Goal: Complete application form

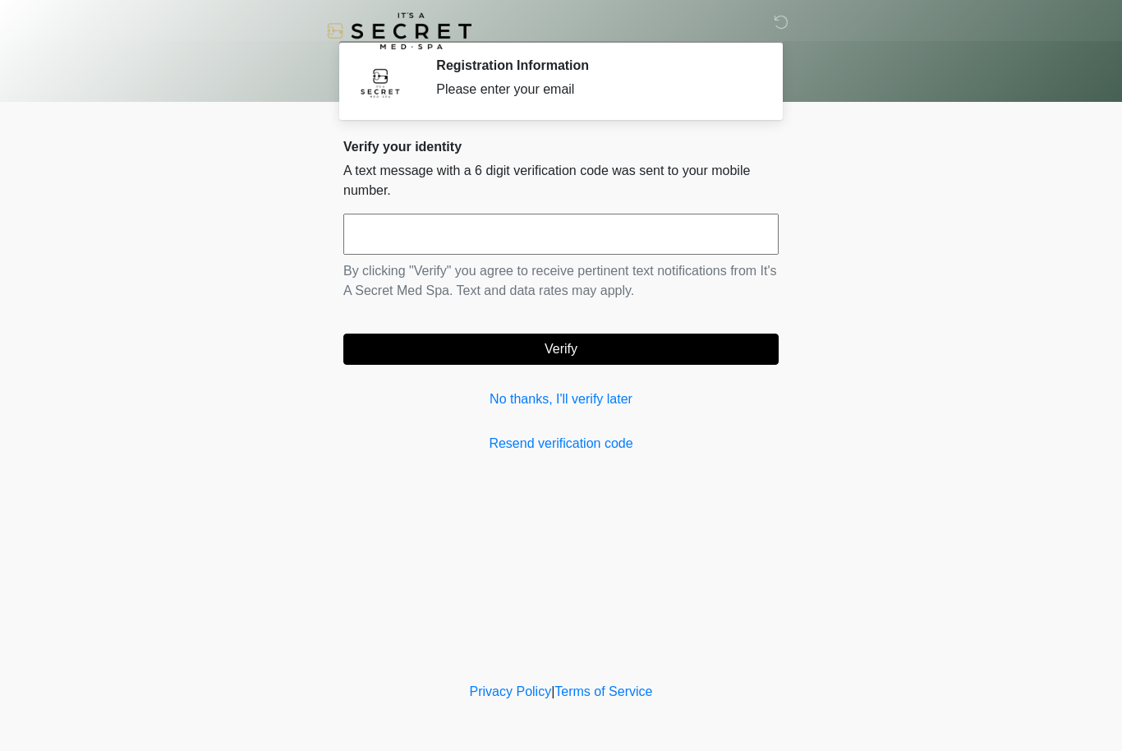
scroll to position [1, 0]
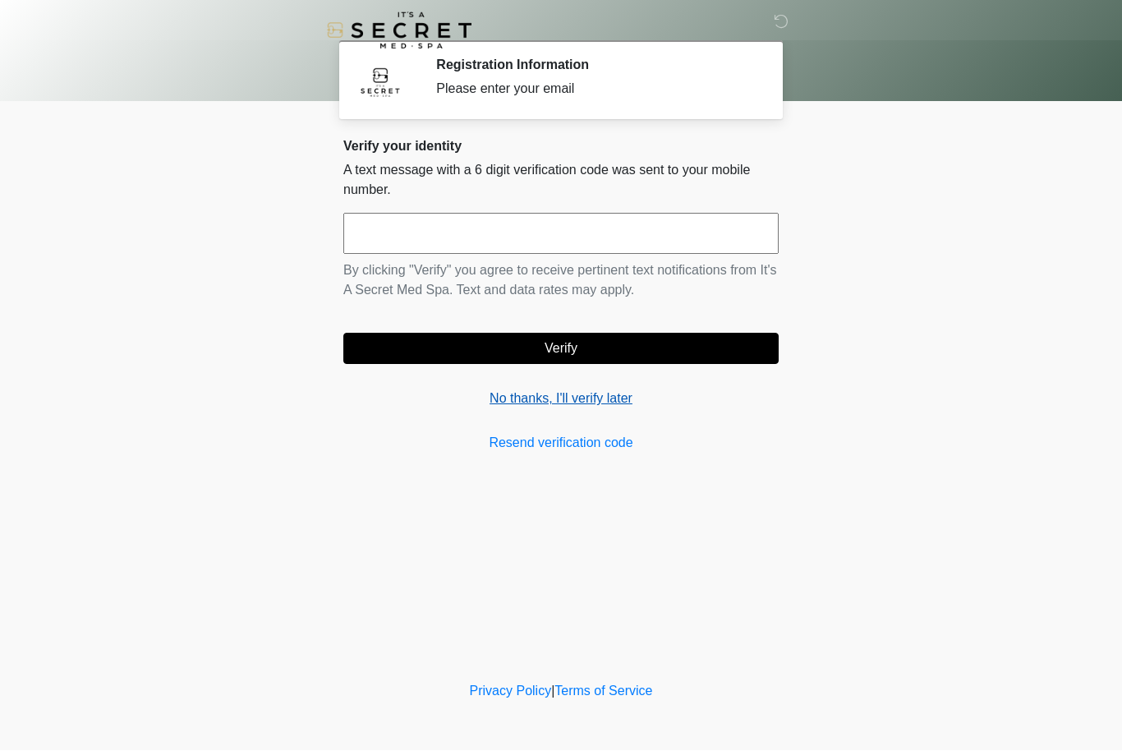
click at [538, 403] on link "No thanks, I'll verify later" at bounding box center [560, 399] width 435 height 20
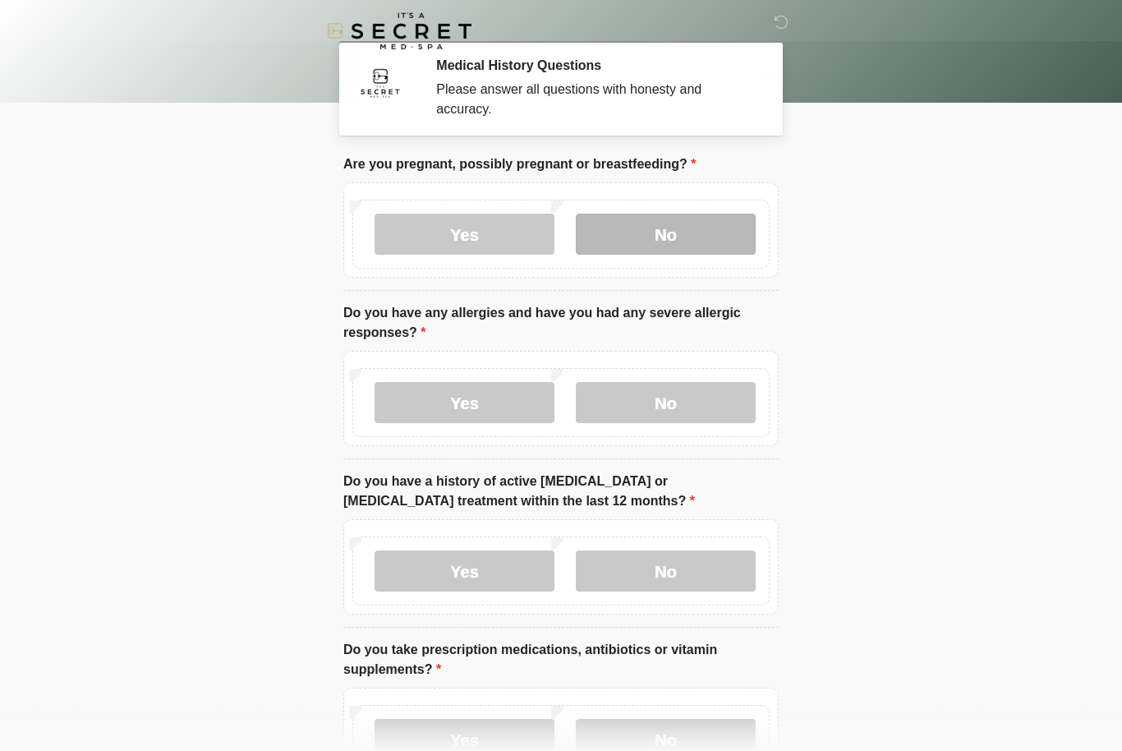
click at [717, 222] on label "No" at bounding box center [666, 234] width 180 height 41
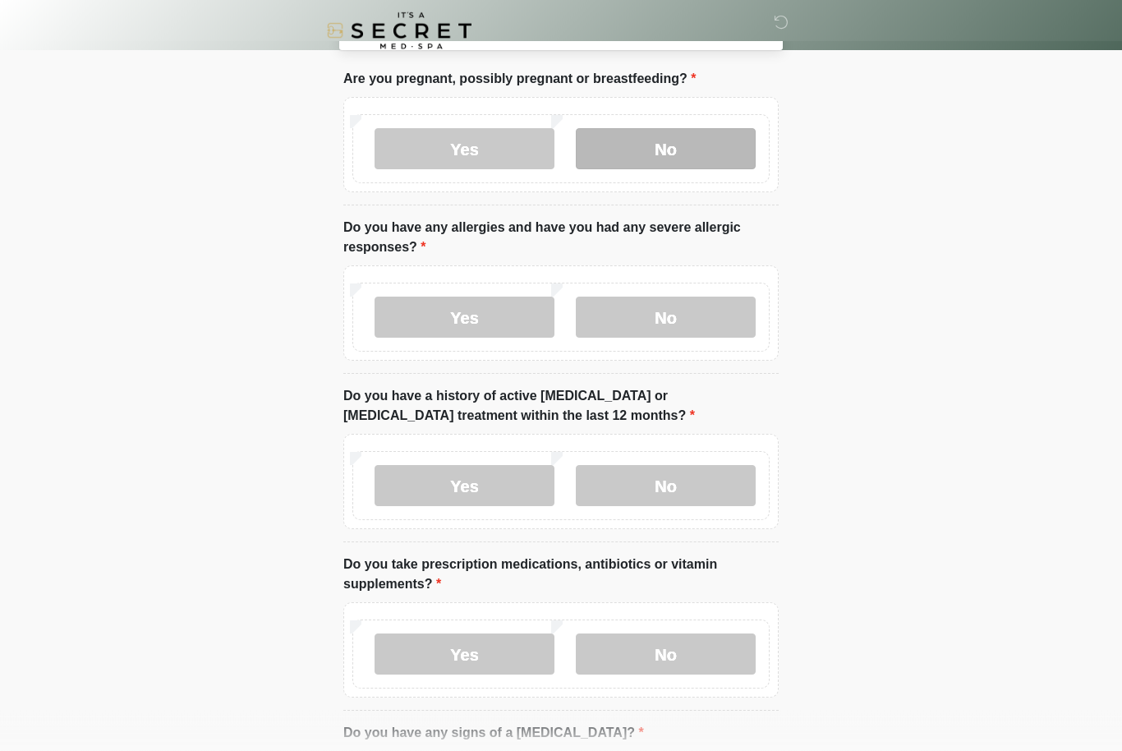
scroll to position [86, 0]
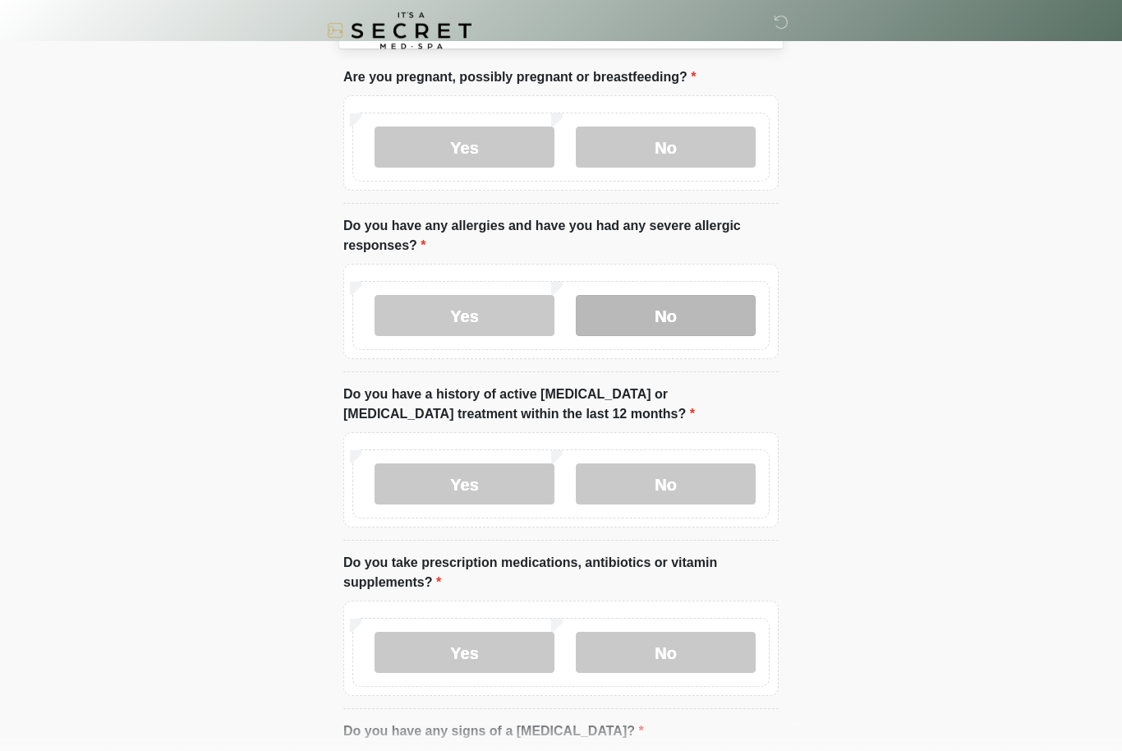
click at [713, 304] on label "No" at bounding box center [666, 316] width 180 height 41
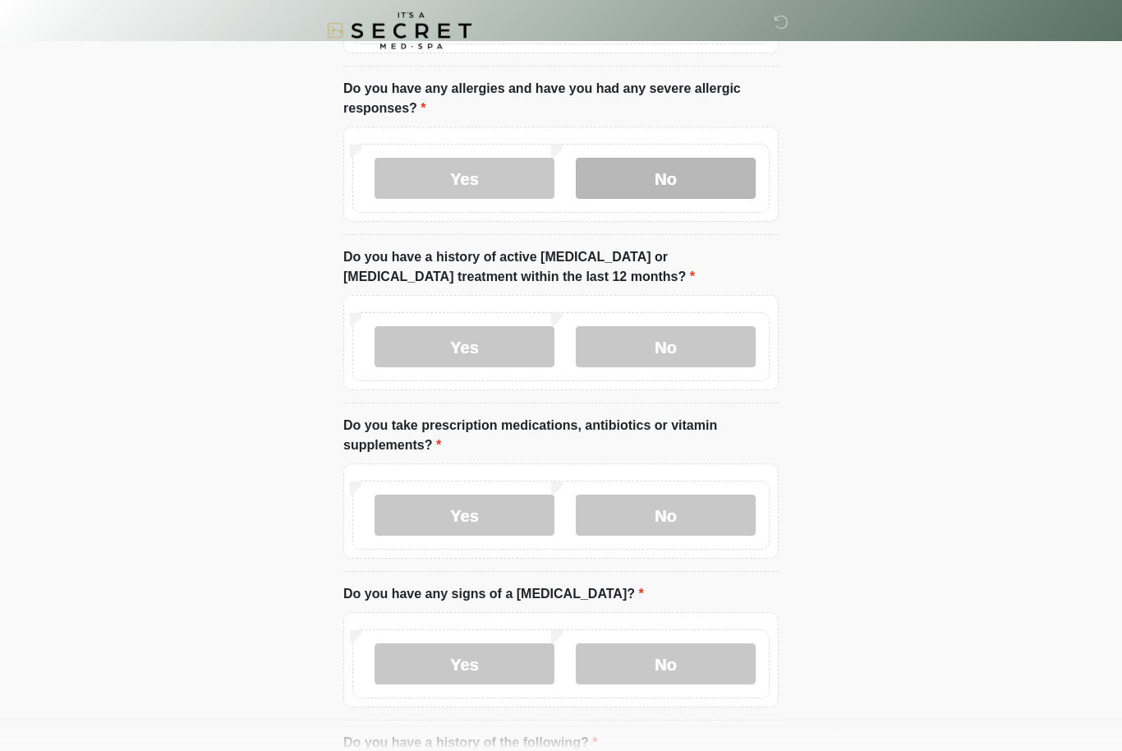
scroll to position [232, 0]
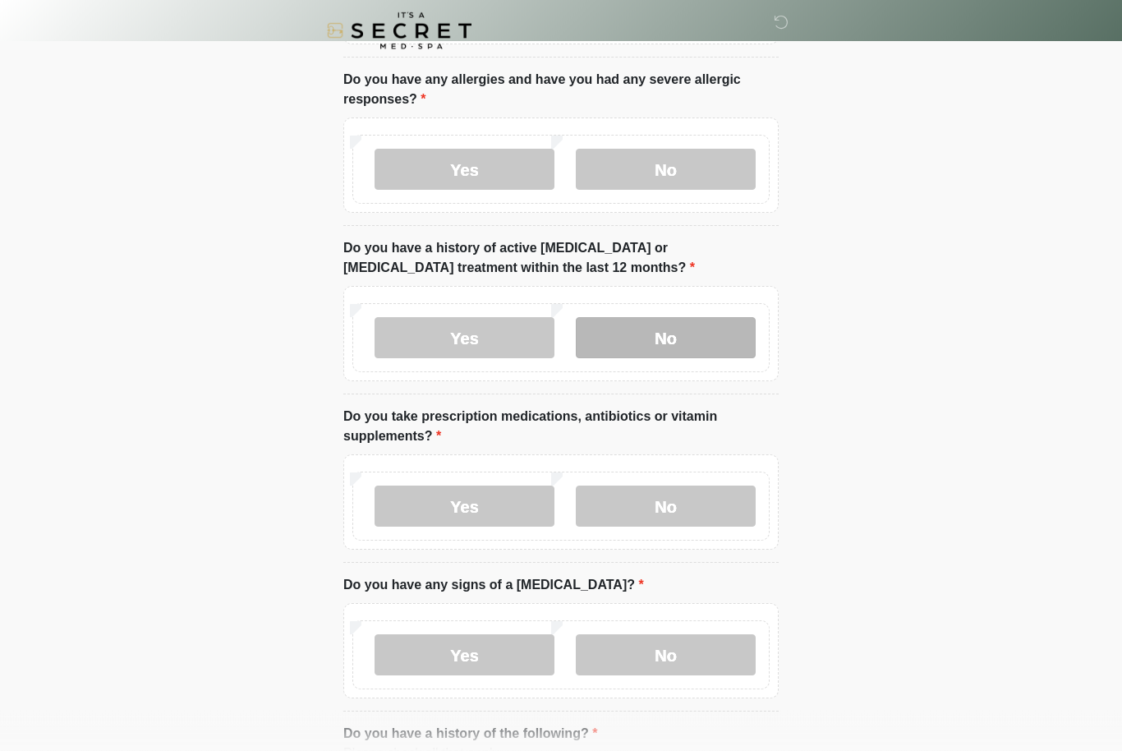
click at [707, 334] on label "No" at bounding box center [666, 338] width 180 height 41
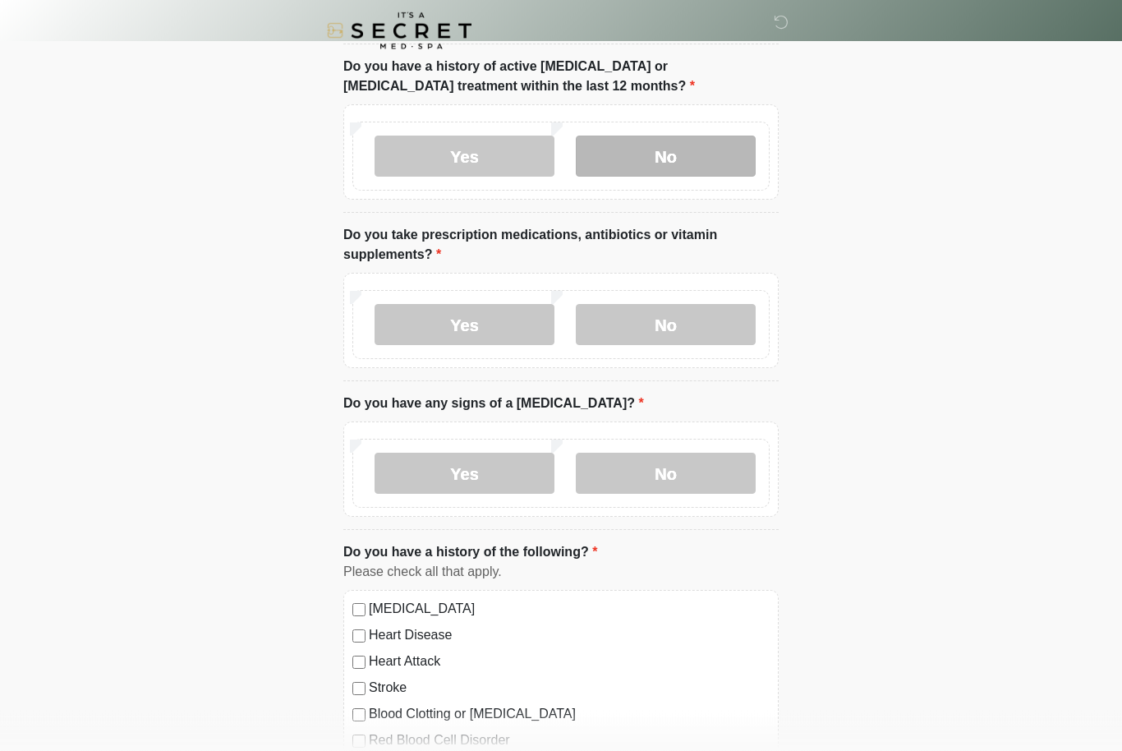
scroll to position [416, 0]
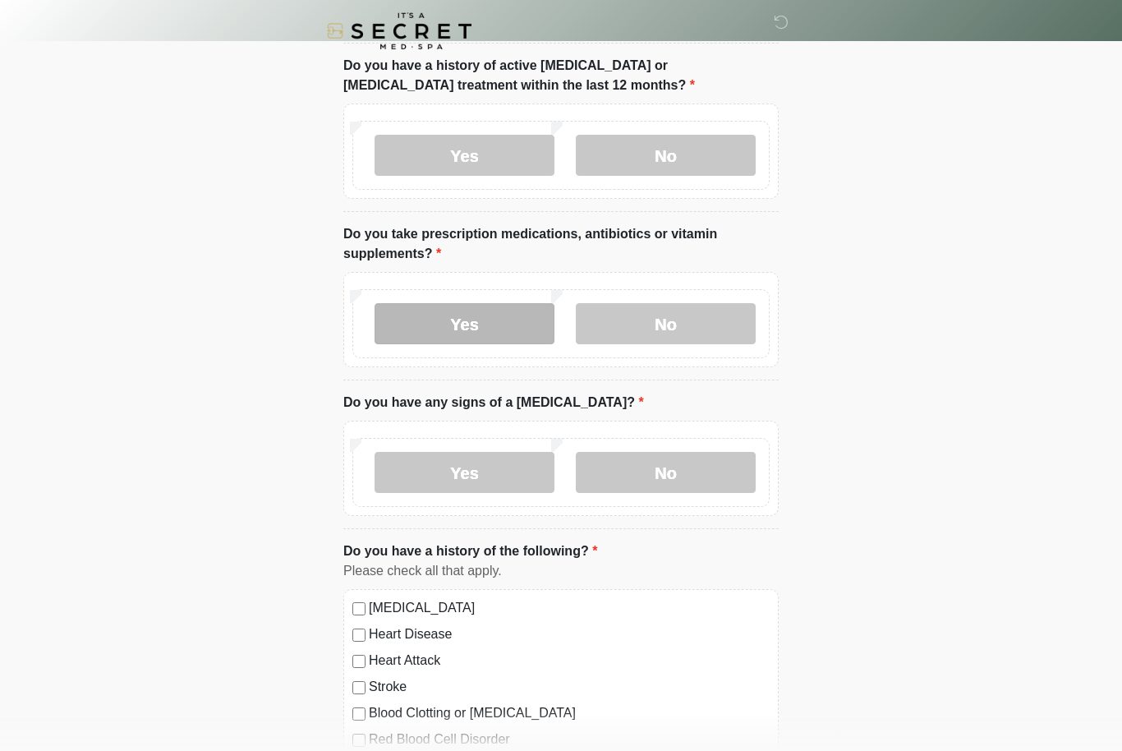
click at [513, 330] on label "Yes" at bounding box center [465, 323] width 180 height 41
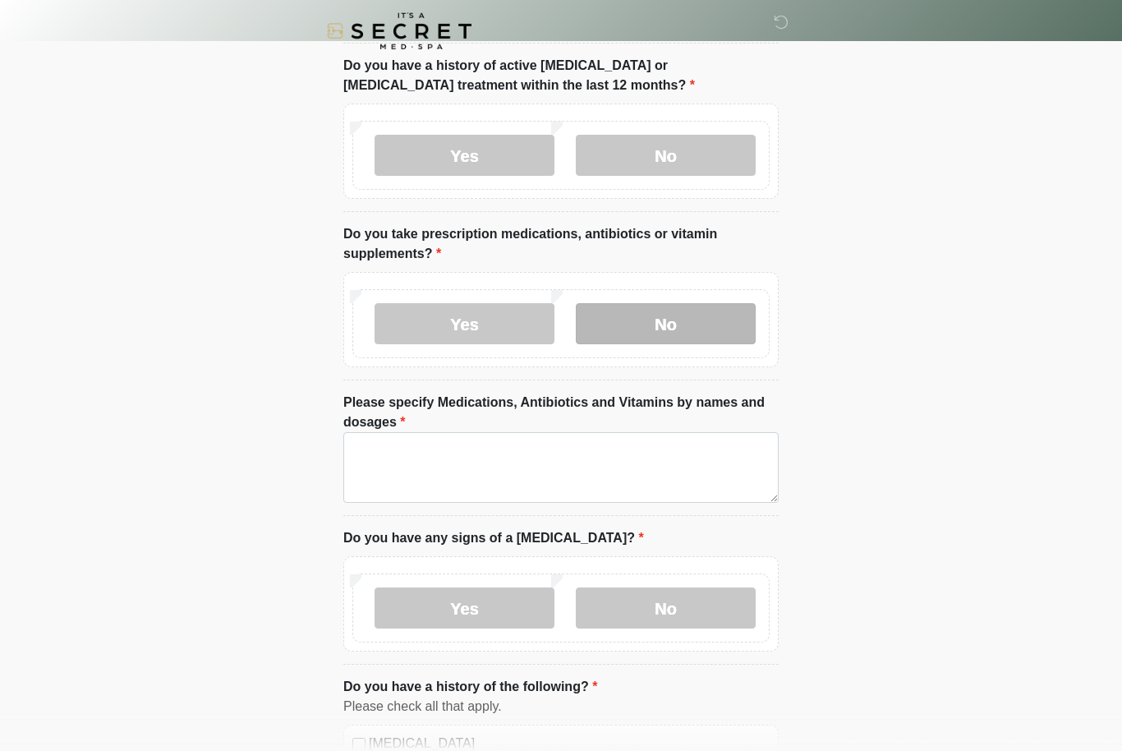
click at [699, 316] on label "No" at bounding box center [666, 323] width 180 height 41
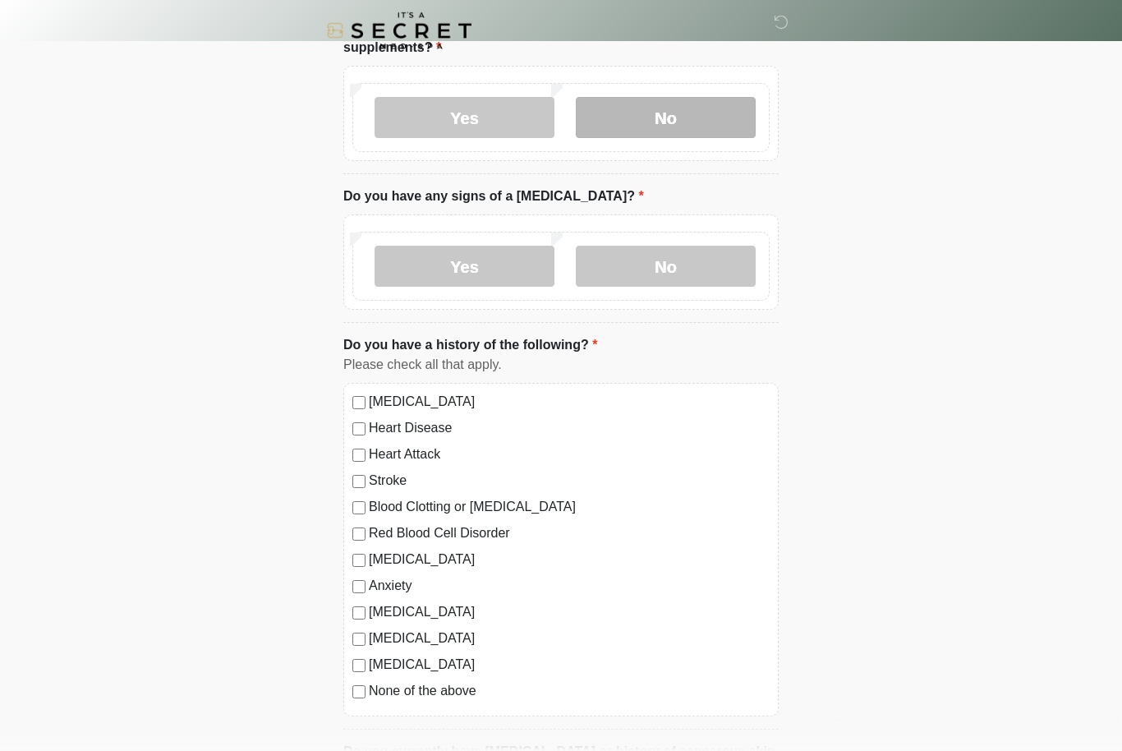
scroll to position [626, 0]
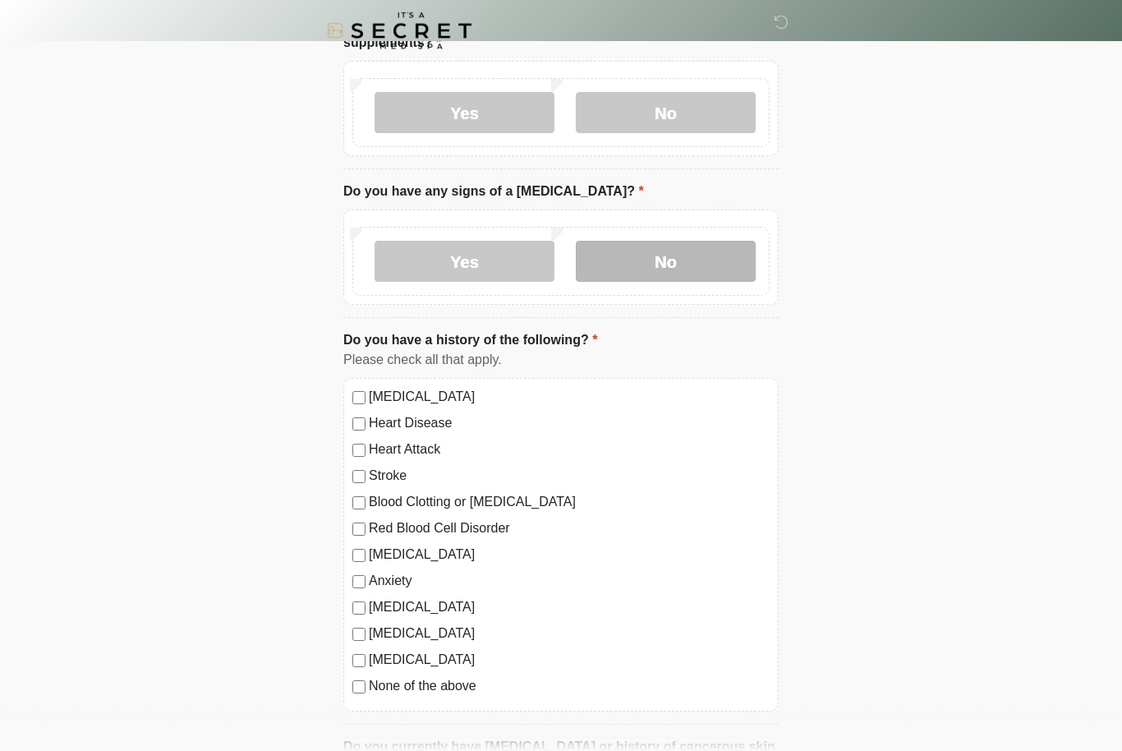
click at [713, 241] on label "No" at bounding box center [666, 261] width 180 height 41
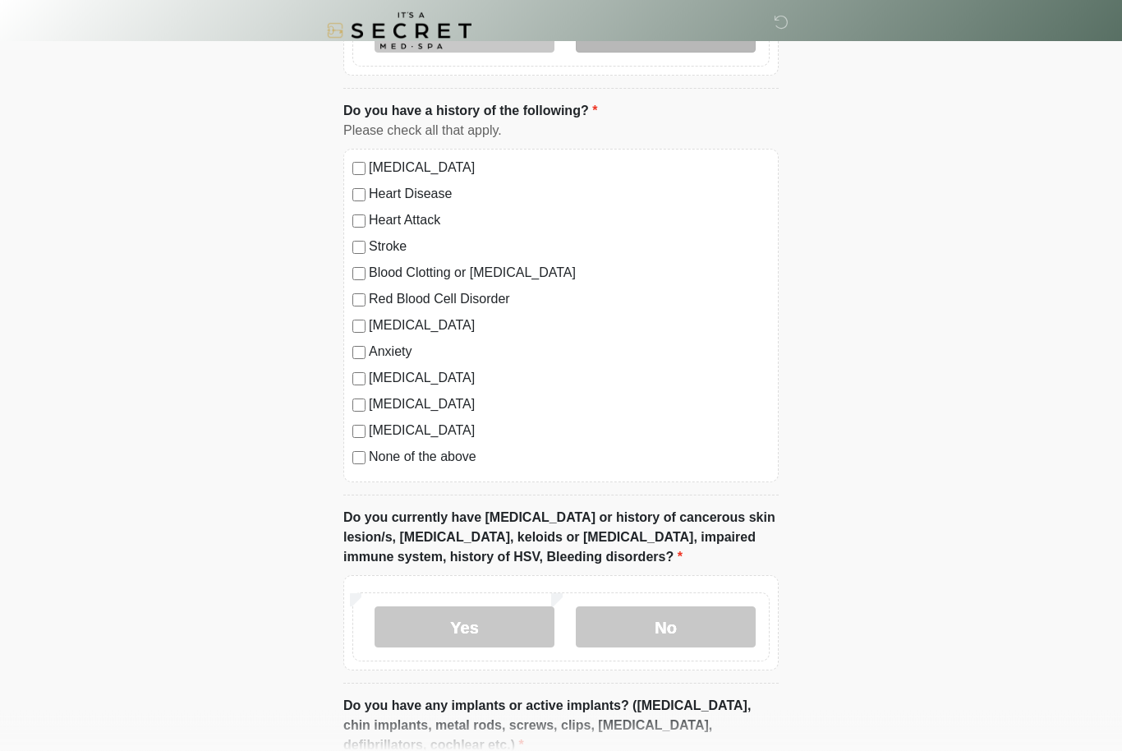
scroll to position [857, 0]
click at [376, 457] on label "None of the above" at bounding box center [569, 456] width 401 height 20
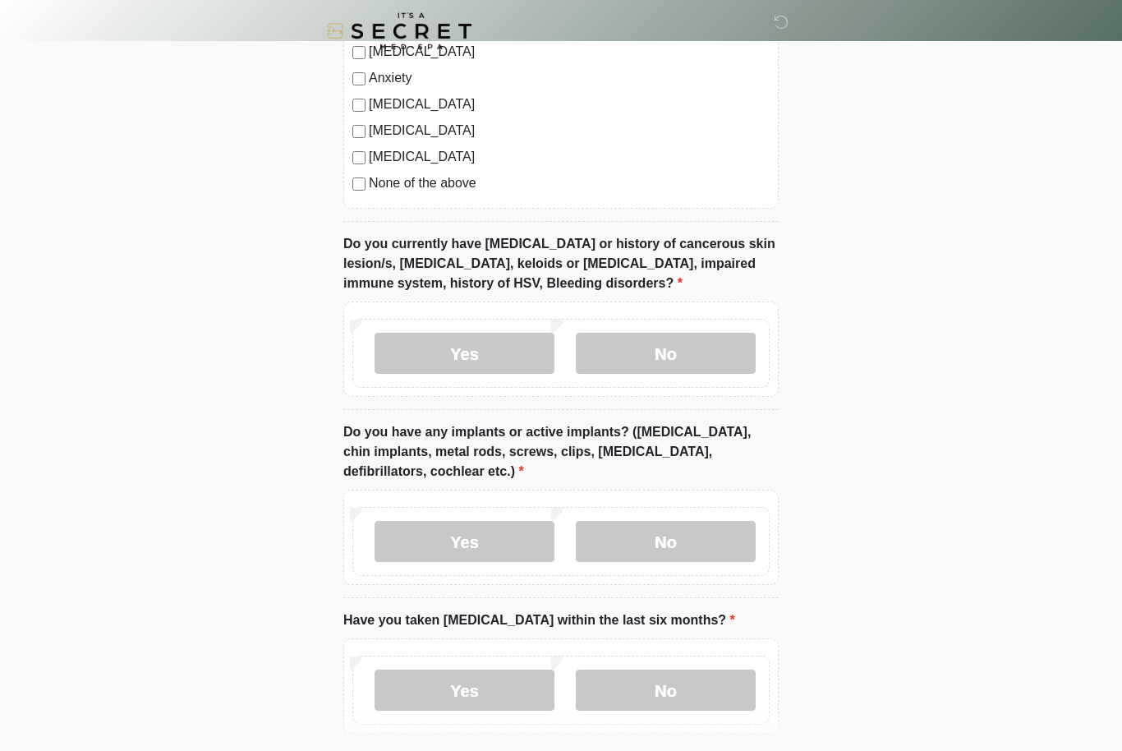
scroll to position [1133, 0]
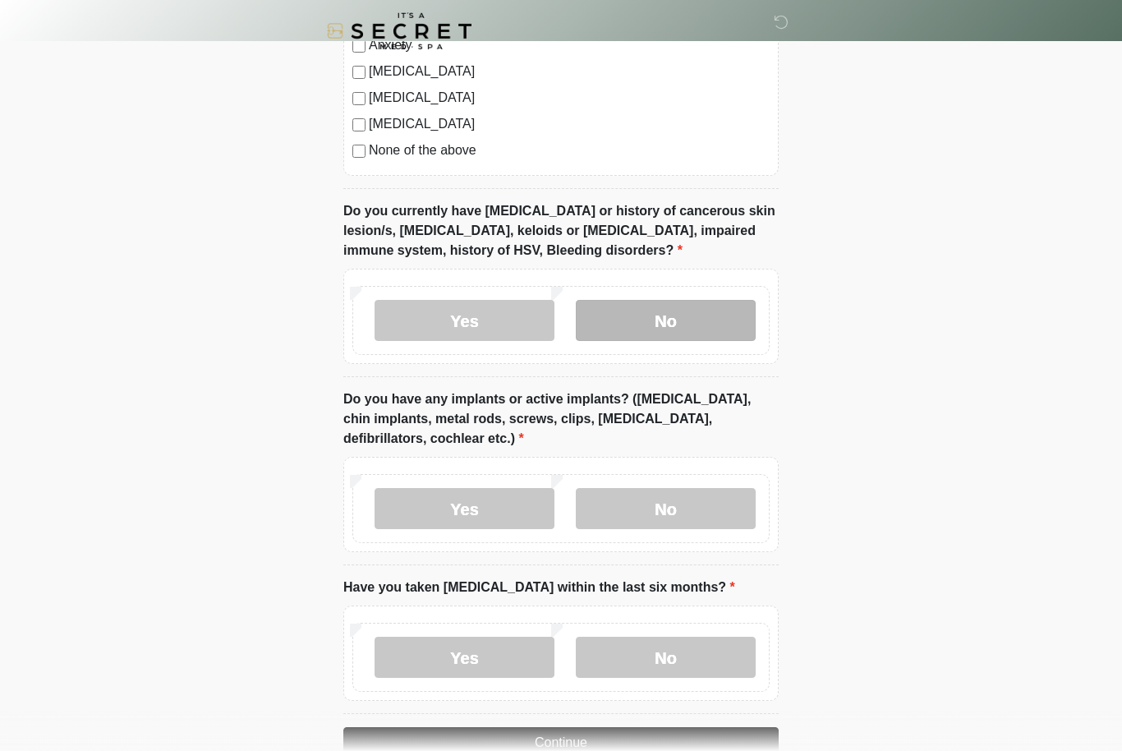
click at [729, 318] on label "No" at bounding box center [666, 320] width 180 height 41
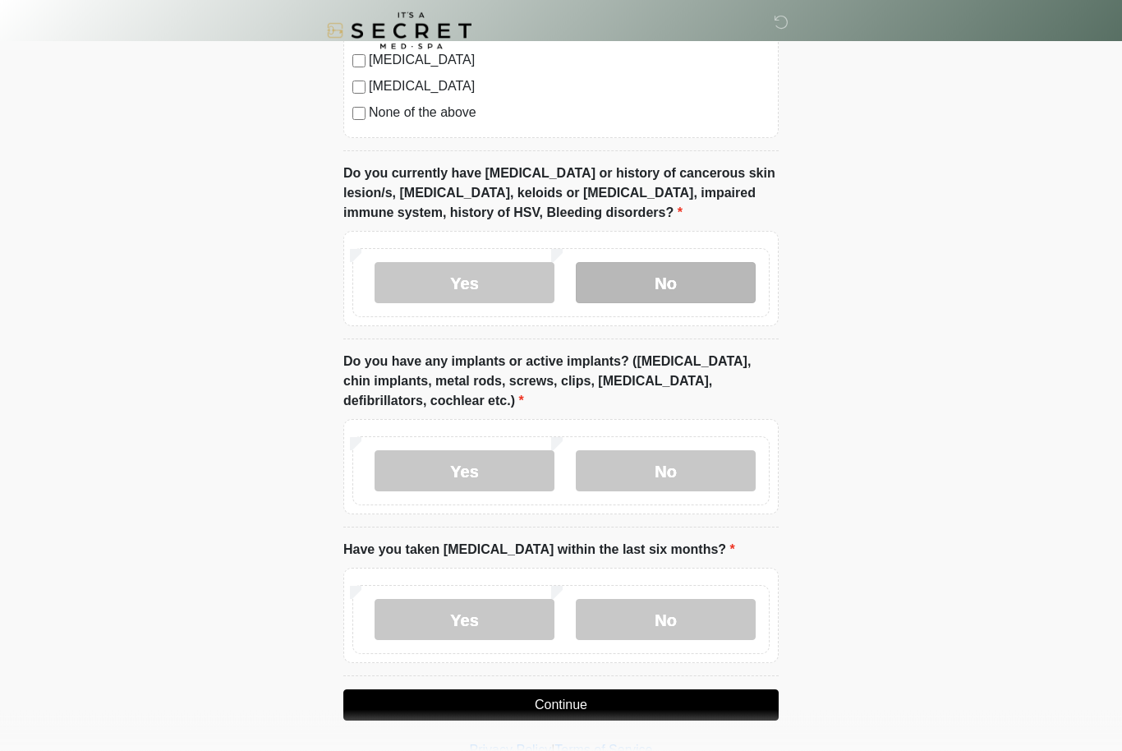
scroll to position [1201, 0]
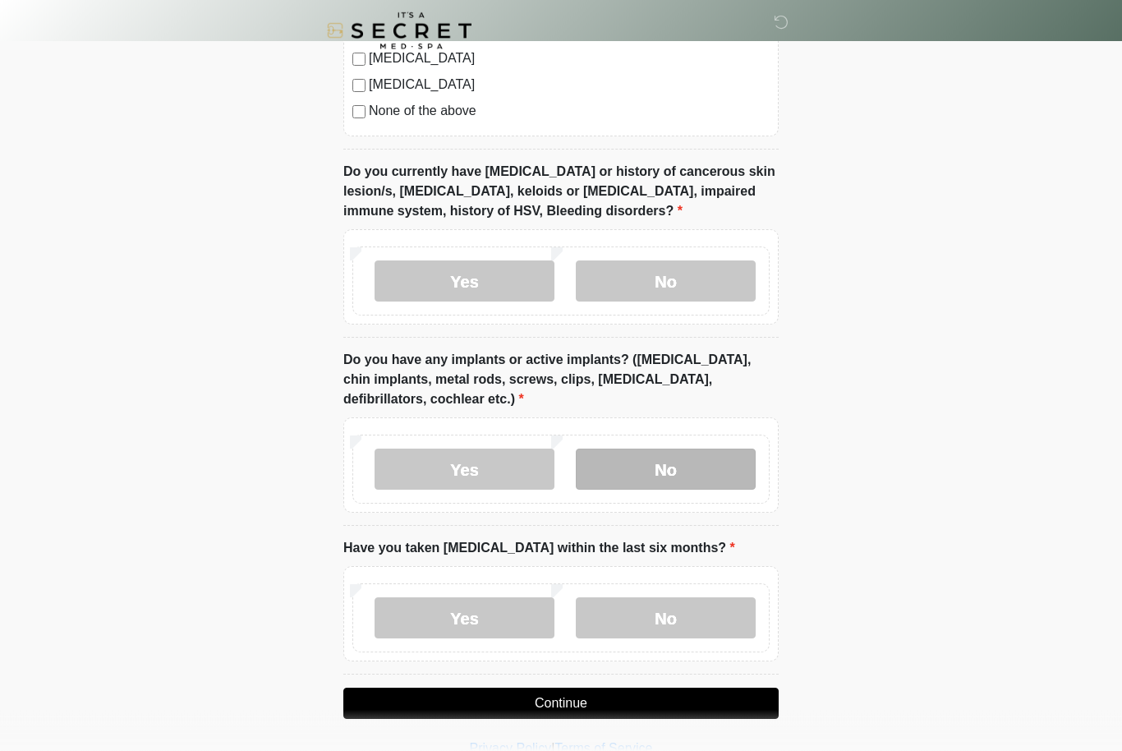
click at [701, 459] on label "No" at bounding box center [666, 469] width 180 height 41
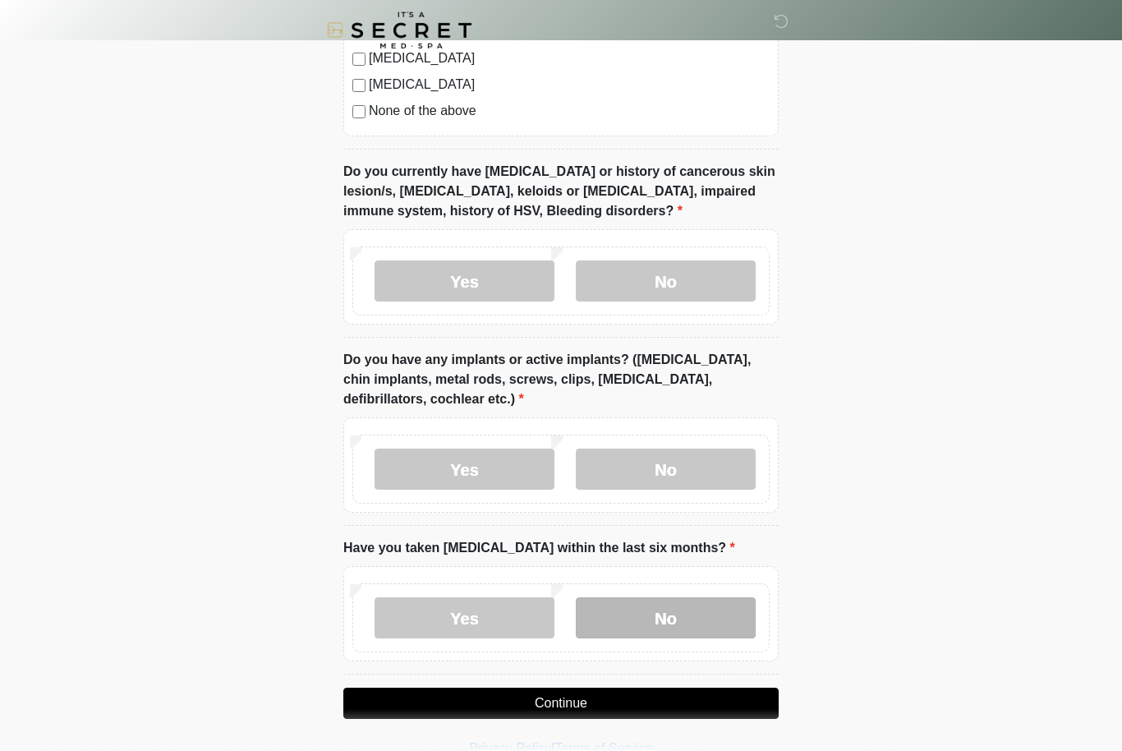
click at [672, 605] on label "No" at bounding box center [666, 618] width 180 height 41
click at [657, 698] on button "Continue" at bounding box center [560, 703] width 435 height 31
click at [724, 703] on button "Continue" at bounding box center [560, 703] width 435 height 31
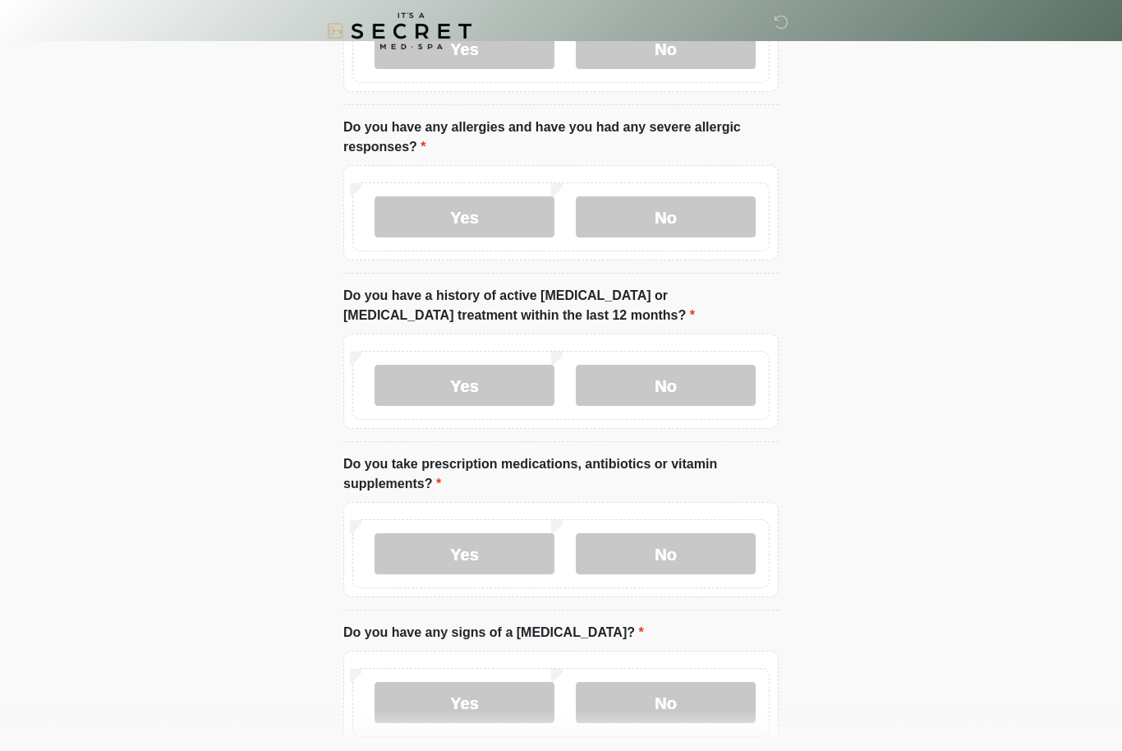
scroll to position [0, 0]
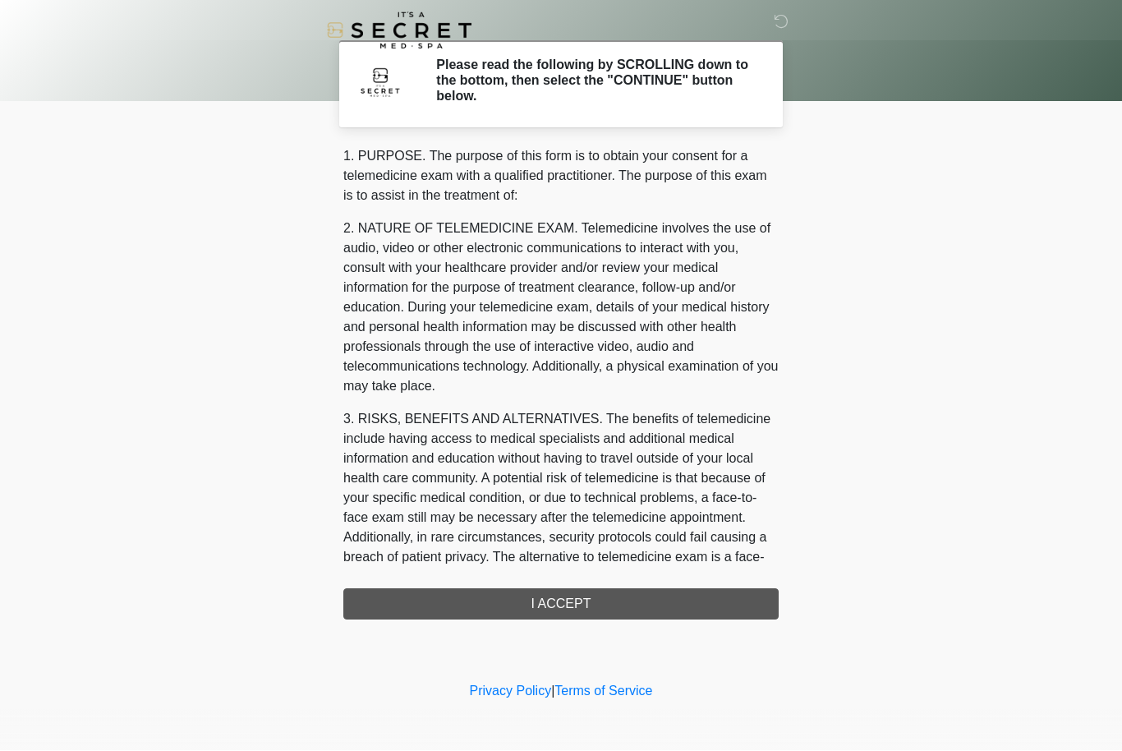
click at [695, 612] on div "1. PURPOSE. The purpose of this form is to obtain your consent for a telemedici…" at bounding box center [560, 383] width 435 height 473
click at [582, 590] on div "1. PURPOSE. The purpose of this form is to obtain your consent for a telemedici…" at bounding box center [560, 383] width 435 height 473
click at [591, 612] on div "1. PURPOSE. The purpose of this form is to obtain your consent for a telemedici…" at bounding box center [560, 383] width 435 height 473
click at [600, 593] on div "1. PURPOSE. The purpose of this form is to obtain your consent for a telemedici…" at bounding box center [560, 383] width 435 height 473
click at [452, 614] on div "1. PURPOSE. The purpose of this form is to obtain your consent for a telemedici…" at bounding box center [560, 383] width 435 height 473
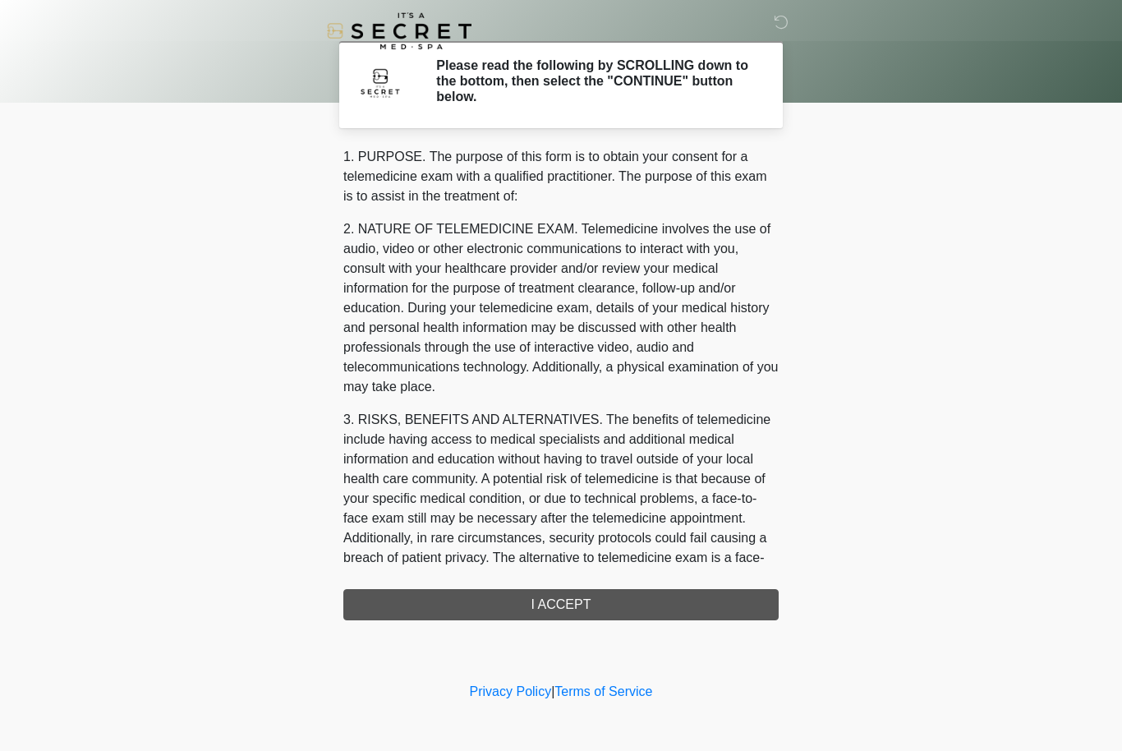
click at [452, 613] on div "1. PURPOSE. The purpose of this form is to obtain your consent for a telemedici…" at bounding box center [560, 383] width 435 height 473
click at [604, 599] on div "1. PURPOSE. The purpose of this form is to obtain your consent for a telemedici…" at bounding box center [560, 383] width 435 height 473
click at [595, 600] on div "1. PURPOSE. The purpose of this form is to obtain your consent for a telemedici…" at bounding box center [560, 383] width 435 height 473
click at [595, 599] on div "1. PURPOSE. The purpose of this form is to obtain your consent for a telemedici…" at bounding box center [560, 383] width 435 height 473
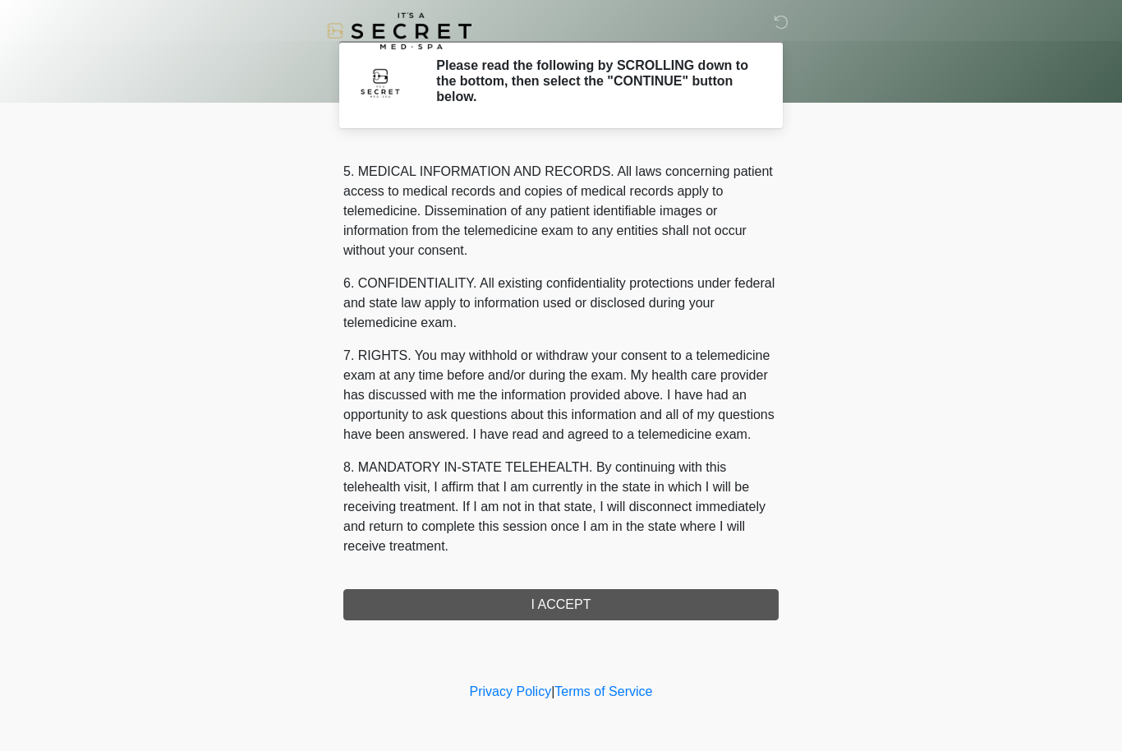
scroll to position [570, 0]
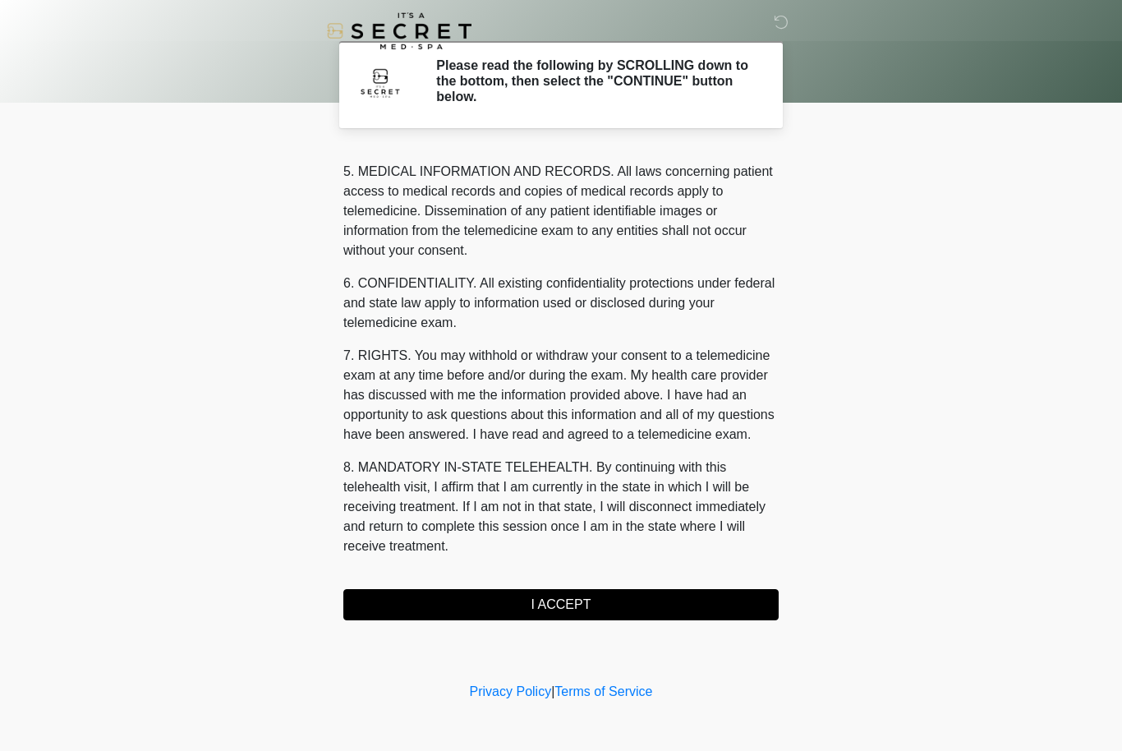
click at [600, 603] on button "I ACCEPT" at bounding box center [560, 604] width 435 height 31
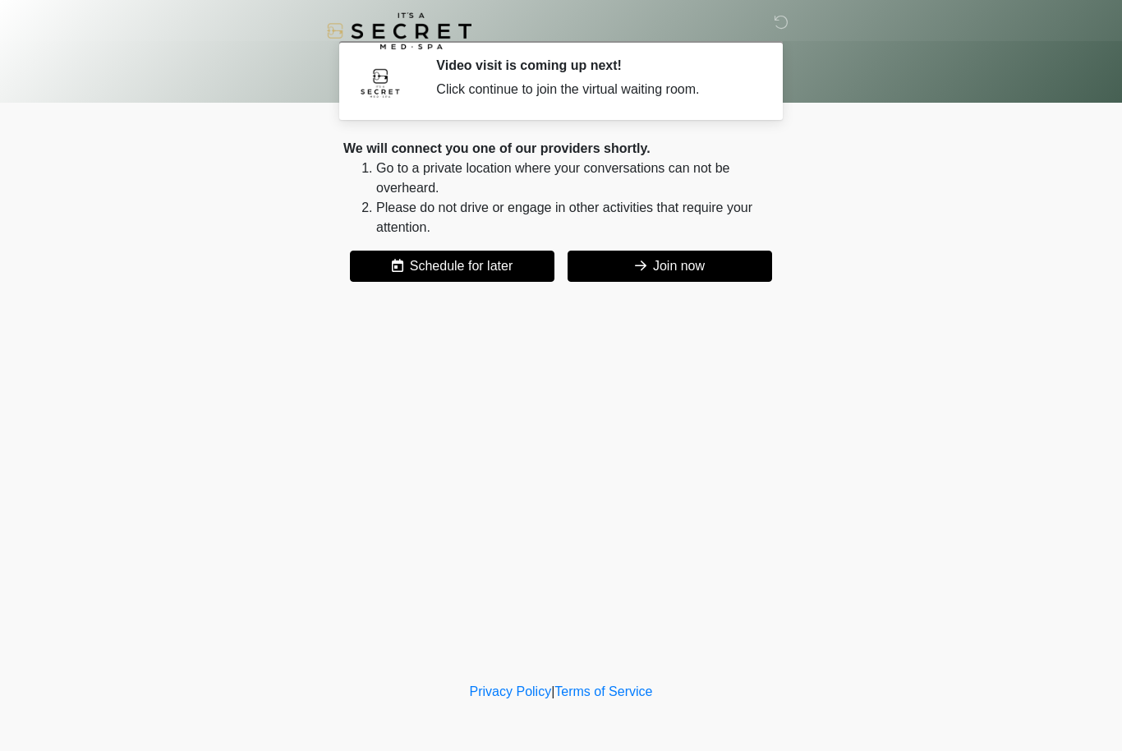
click at [764, 271] on button "Join now" at bounding box center [670, 266] width 205 height 31
